Goal: Information Seeking & Learning: Find specific fact

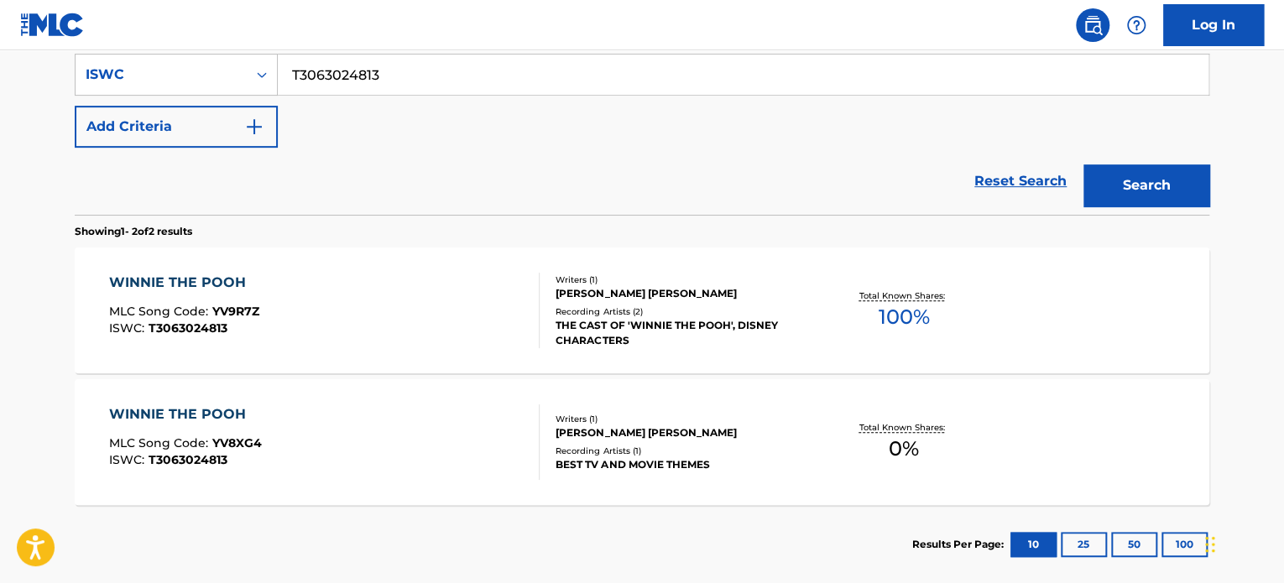
scroll to position [241, 0]
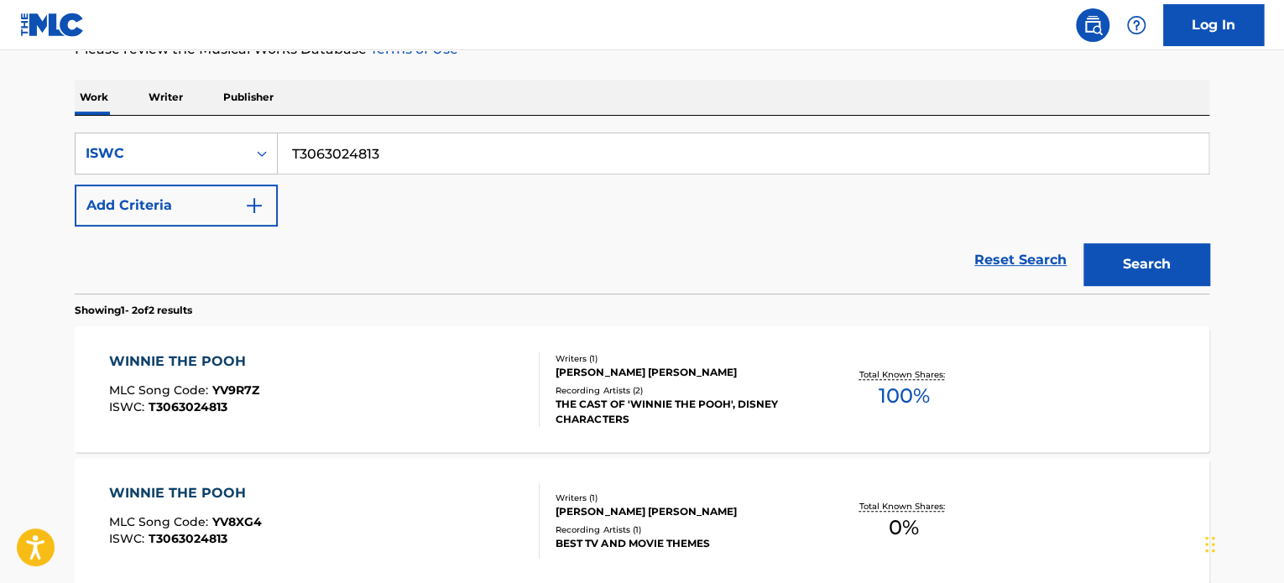
click at [774, 386] on div "Recording Artists ( 2 )" at bounding box center [681, 390] width 253 height 13
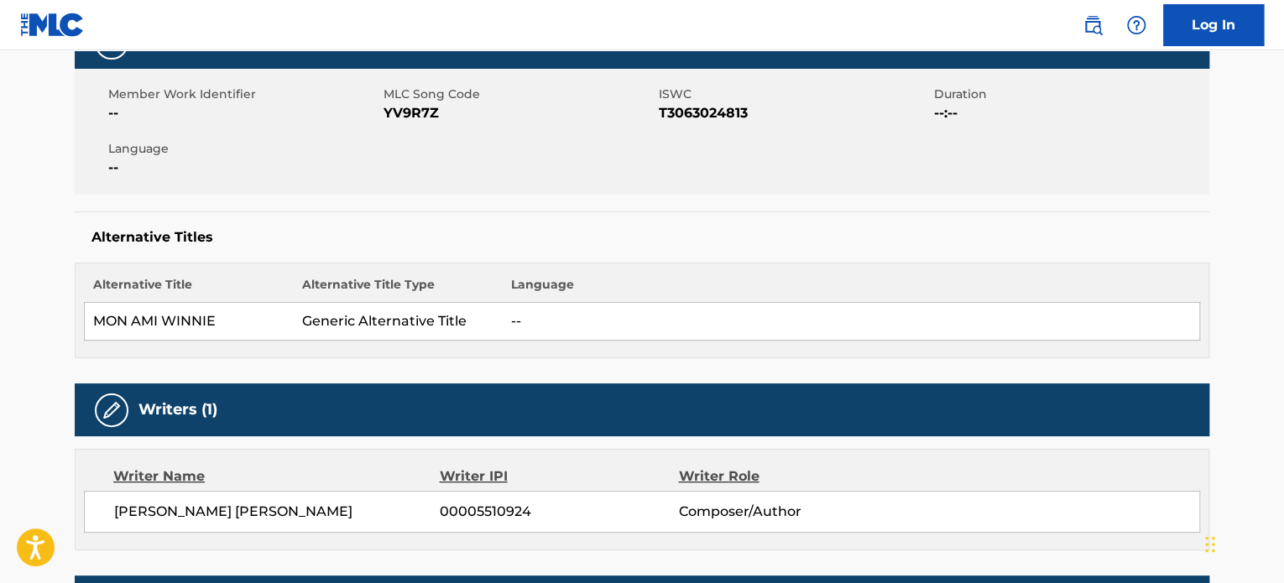
scroll to position [336, 0]
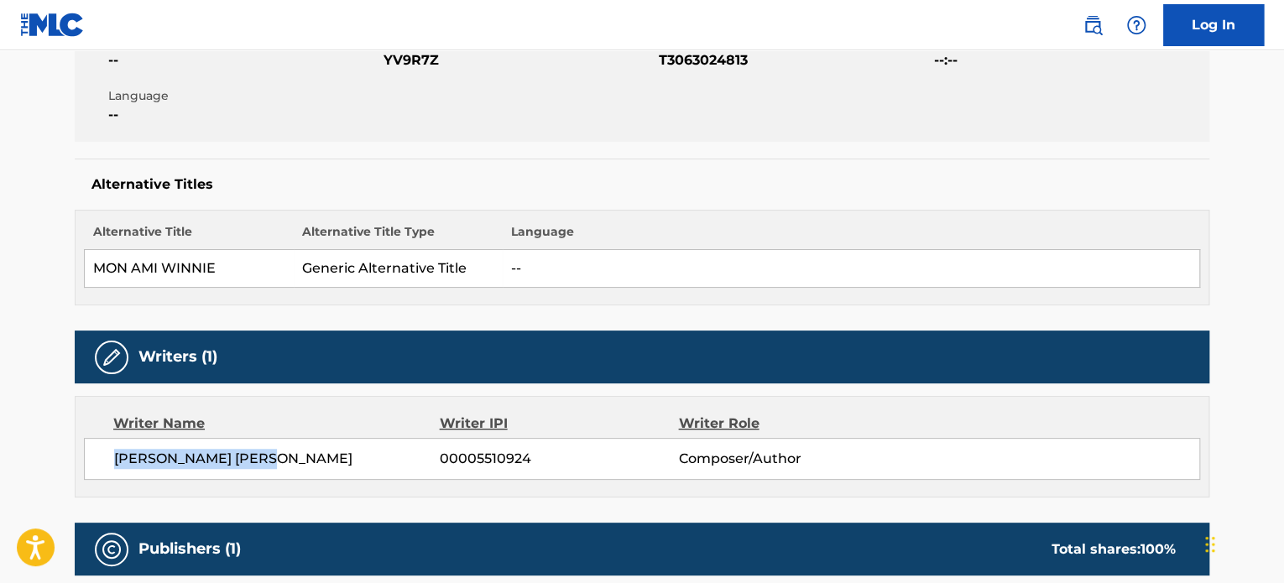
drag, startPoint x: 275, startPoint y: 451, endPoint x: 356, endPoint y: 429, distance: 83.5
click at [113, 441] on div "[PERSON_NAME] [PERSON_NAME] 00005510924 Composer/Author" at bounding box center [642, 459] width 1116 height 42
copy span "[PERSON_NAME] [PERSON_NAME]"
click at [808, 227] on th "Language" at bounding box center [851, 236] width 697 height 27
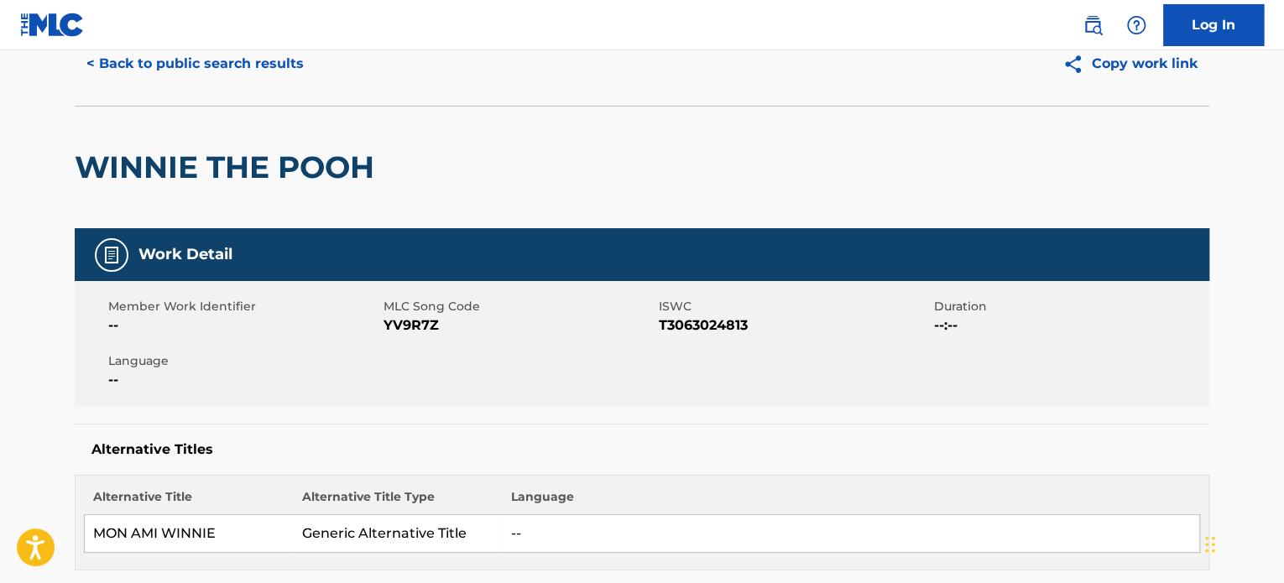
scroll to position [0, 0]
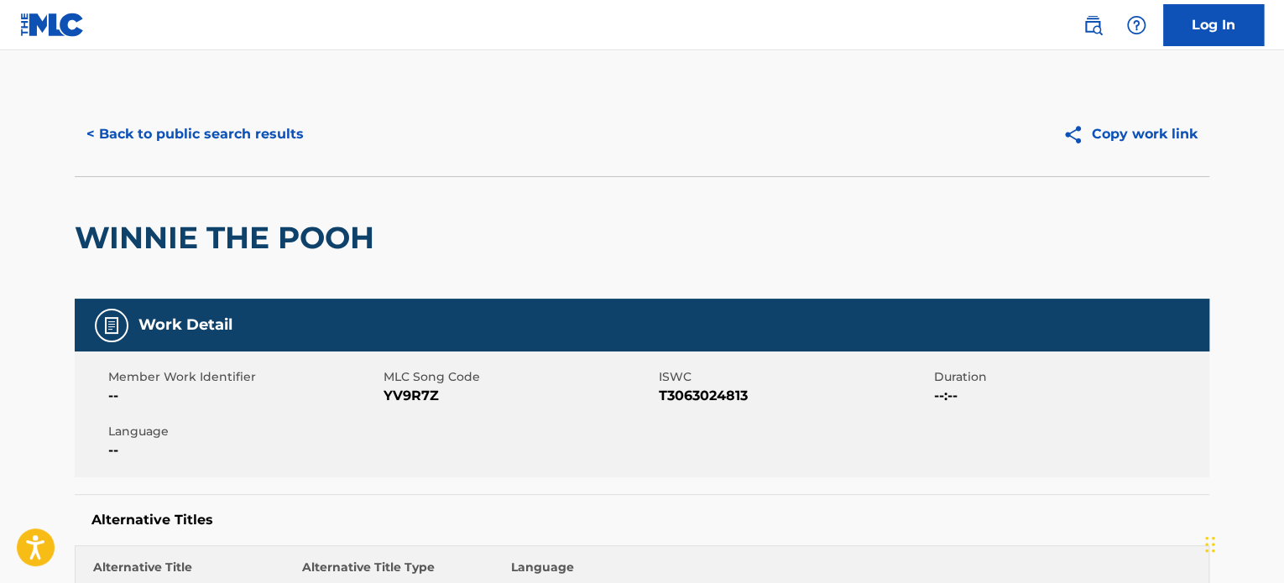
click at [239, 136] on button "< Back to public search results" at bounding box center [195, 134] width 241 height 42
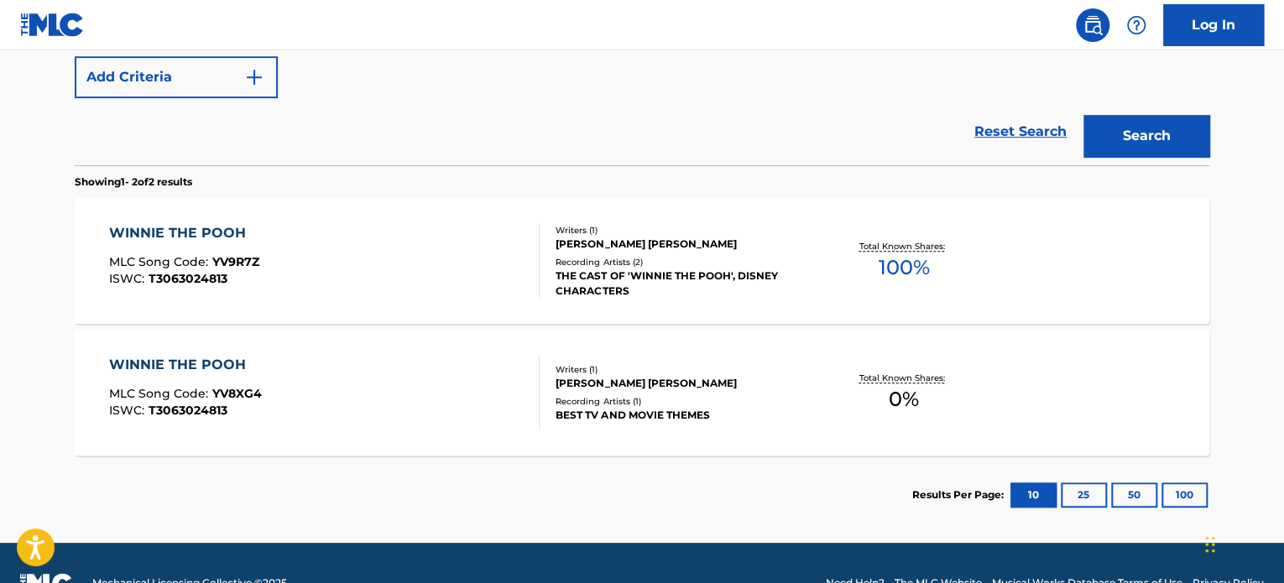
scroll to position [409, 0]
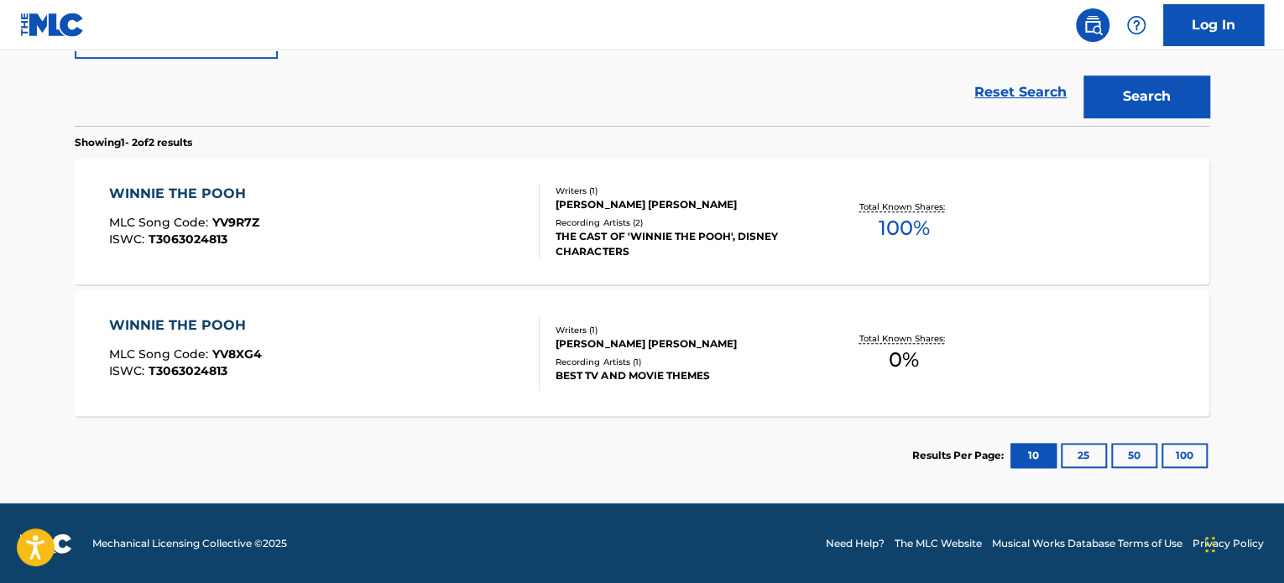
click at [772, 254] on div "THE CAST OF 'WINNIE THE POOH', DISNEY CHARACTERS" at bounding box center [681, 244] width 253 height 30
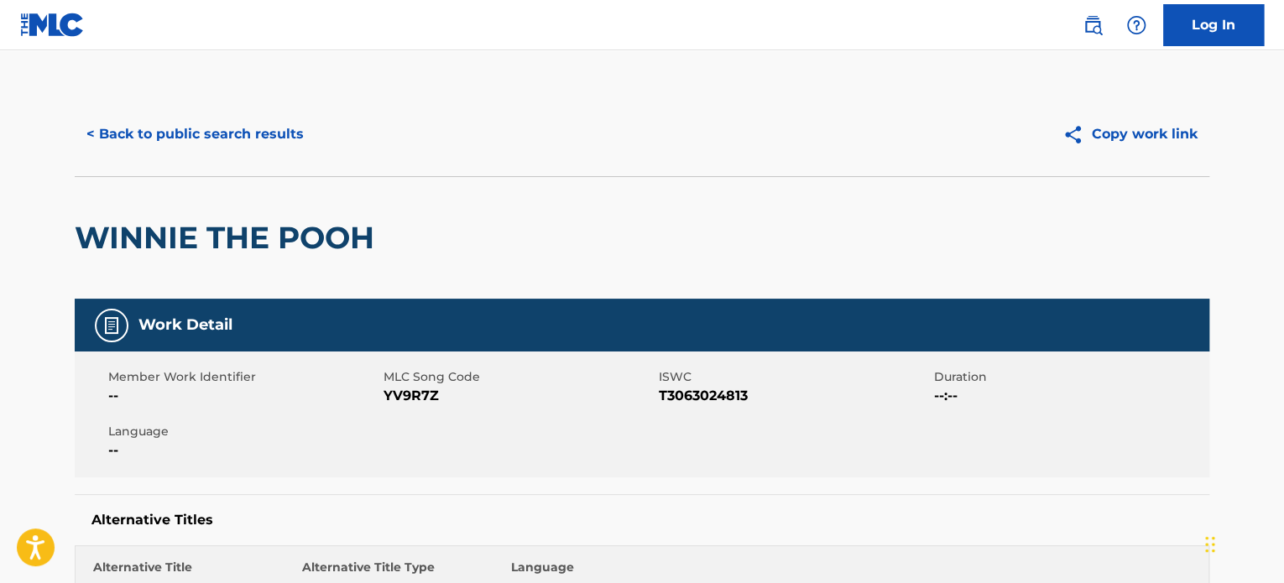
click at [579, 156] on div "< Back to public search results Copy work link" at bounding box center [642, 134] width 1134 height 84
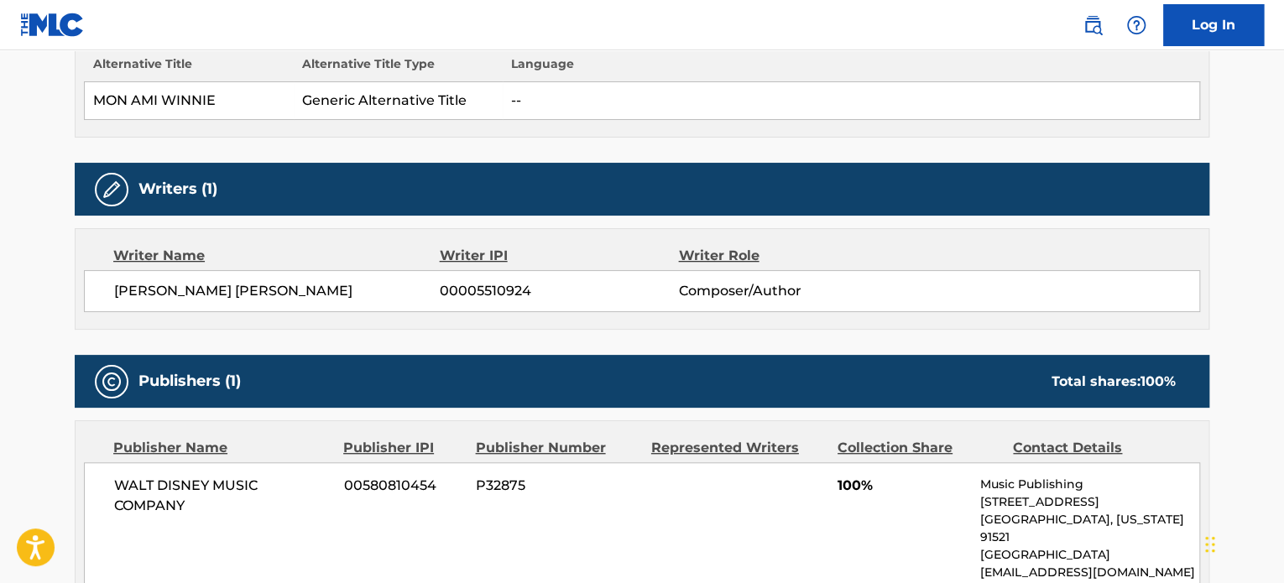
scroll to position [587, 0]
